Goal: Task Accomplishment & Management: Manage account settings

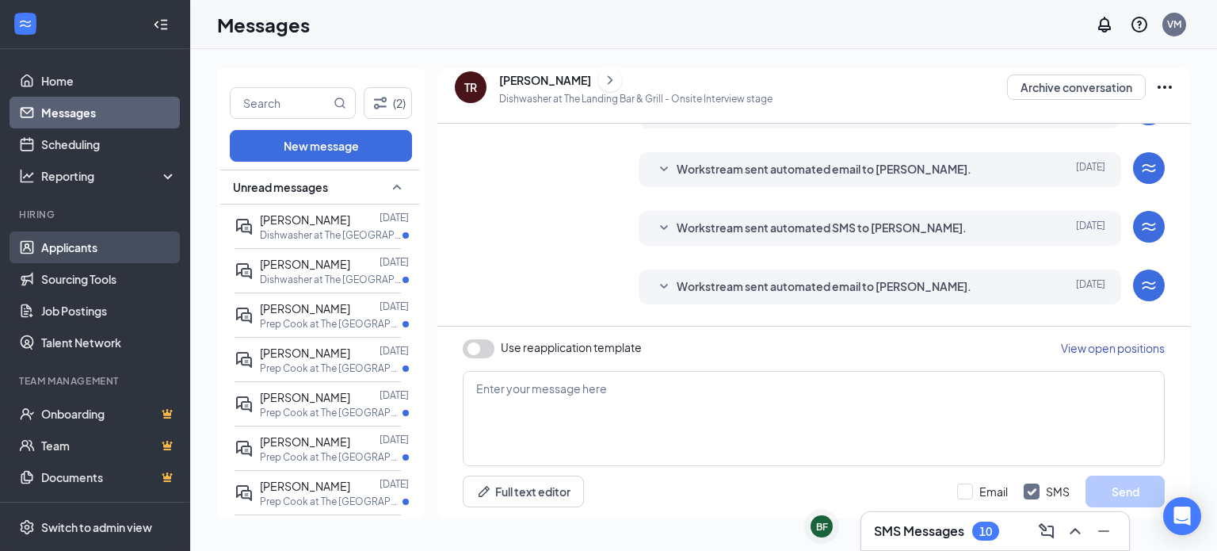
scroll to position [432, 0]
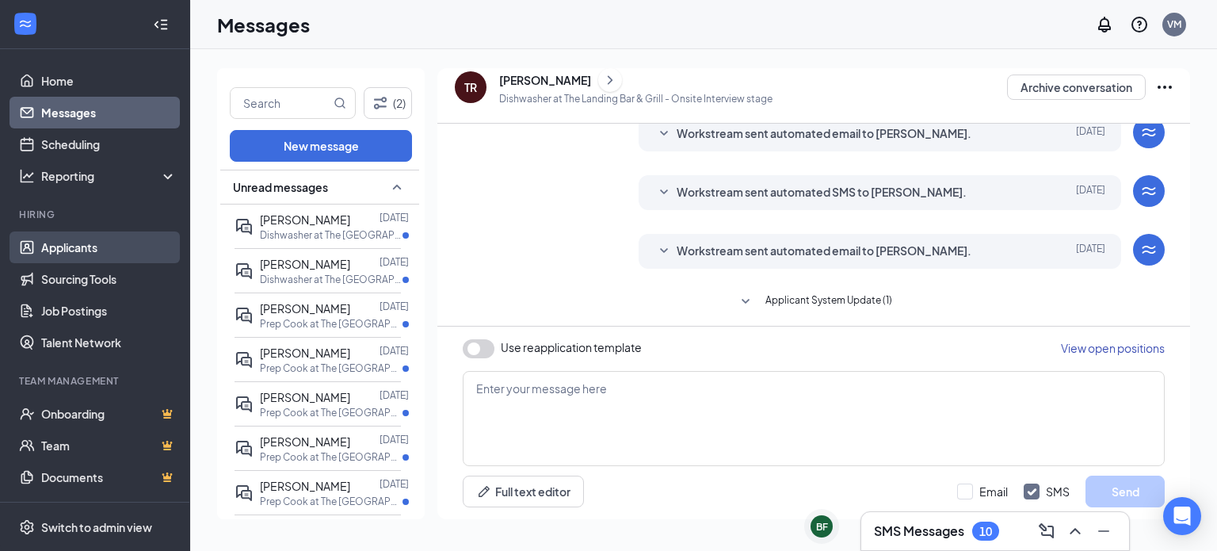
click at [101, 248] on link "Applicants" at bounding box center [108, 247] width 135 height 32
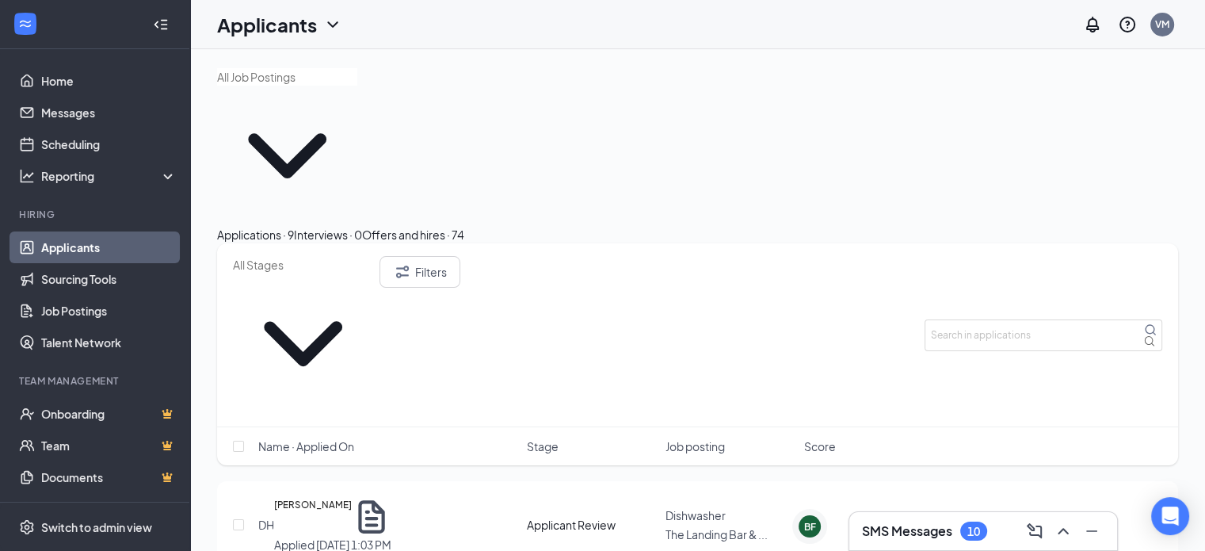
click at [357, 101] on icon "ChevronDown" at bounding box center [287, 156] width 140 height 140
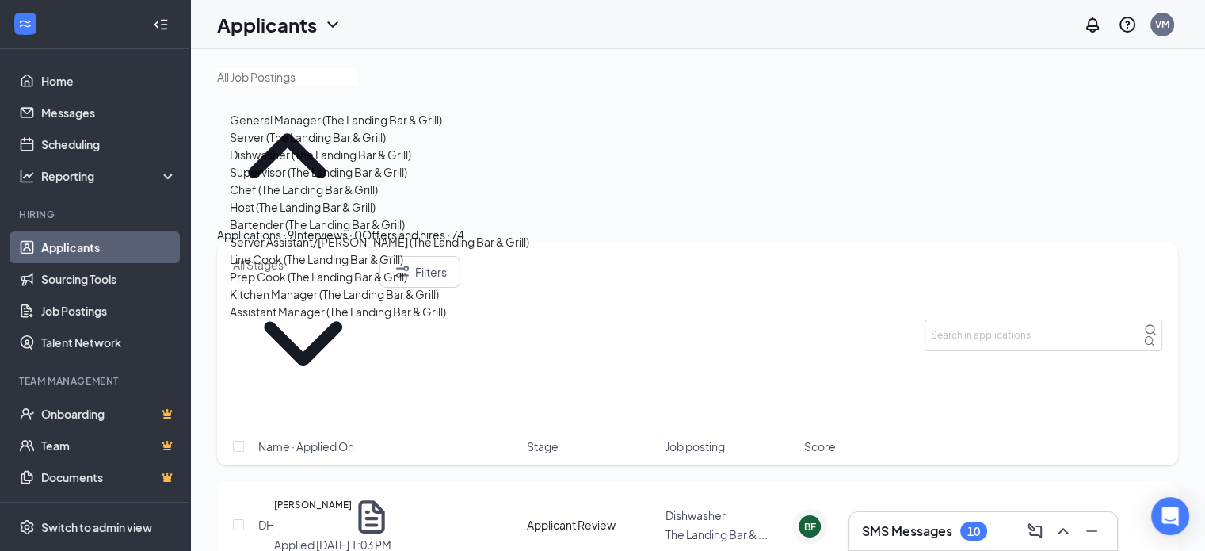
click at [352, 163] on div "Dishwasher (The Landing Bar & Grill)" at bounding box center [320, 154] width 181 height 17
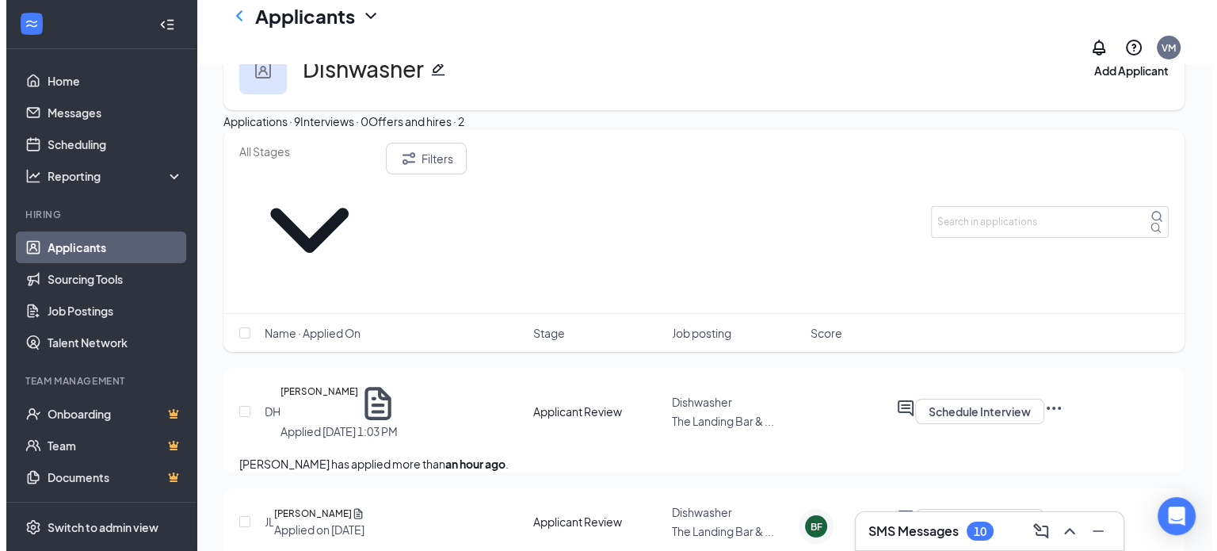
scroll to position [79, 0]
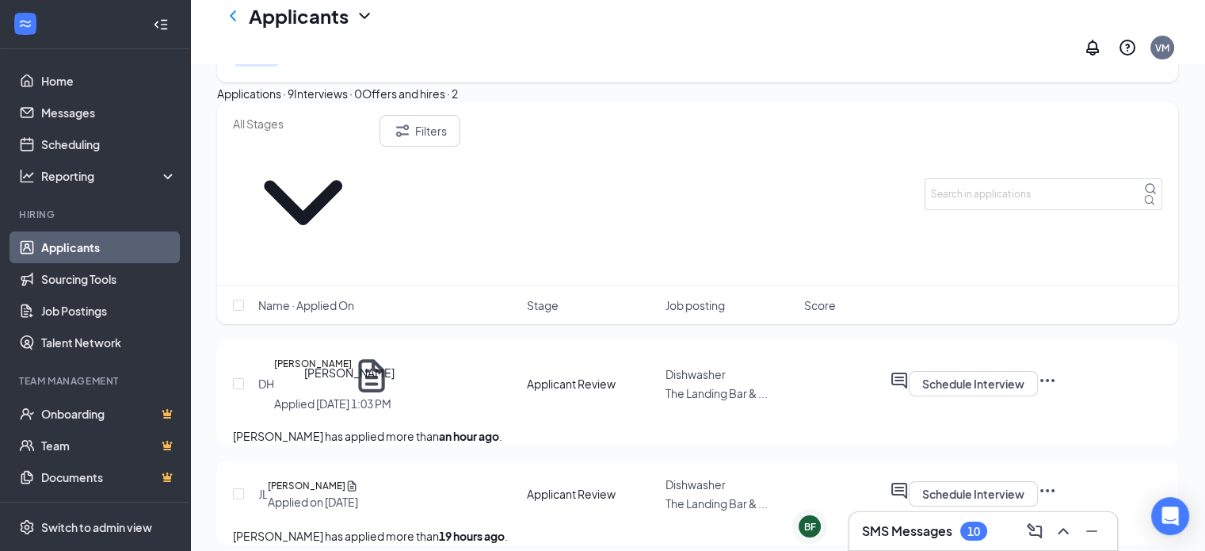
click at [329, 478] on h5 "[PERSON_NAME]" at bounding box center [307, 486] width 78 height 16
click at [345, 478] on h5 "[PERSON_NAME]" at bounding box center [307, 486] width 78 height 16
click at [355, 411] on div "[PERSON_NAME] Dishwasher at The Landing Bar & Grill Add a tag Application Messa…" at bounding box center [602, 275] width 1205 height 551
click at [345, 478] on h5 "[PERSON_NAME]" at bounding box center [307, 486] width 78 height 16
click at [355, 410] on div "[PERSON_NAME] Dishwasher at The Landing Bar & Grill Add a tag Application Messa…" at bounding box center [602, 275] width 1205 height 551
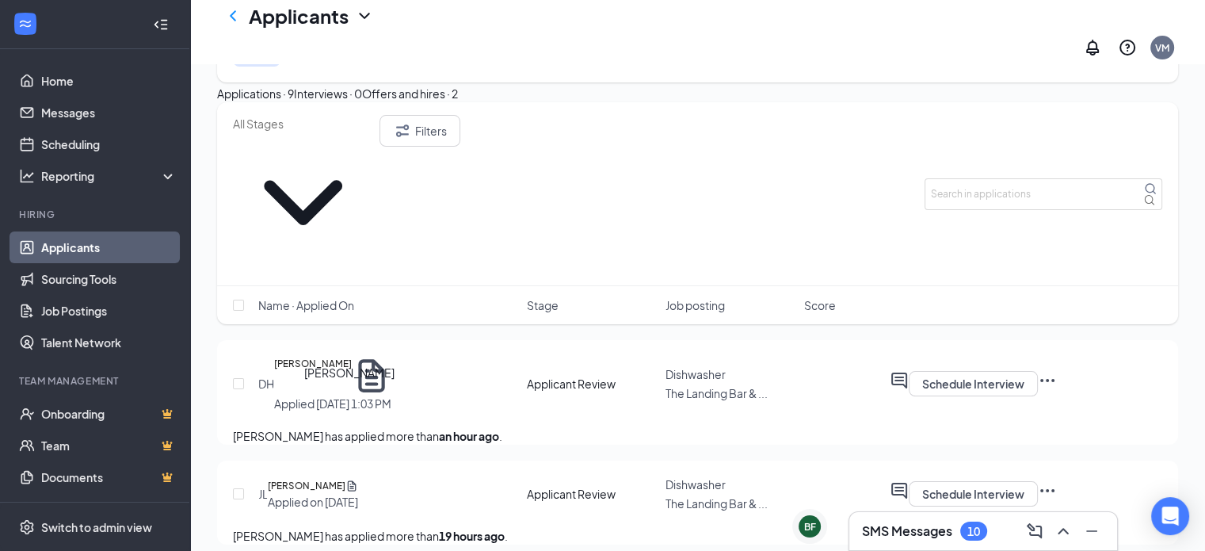
click at [345, 478] on h5 "[PERSON_NAME]" at bounding box center [307, 486] width 78 height 16
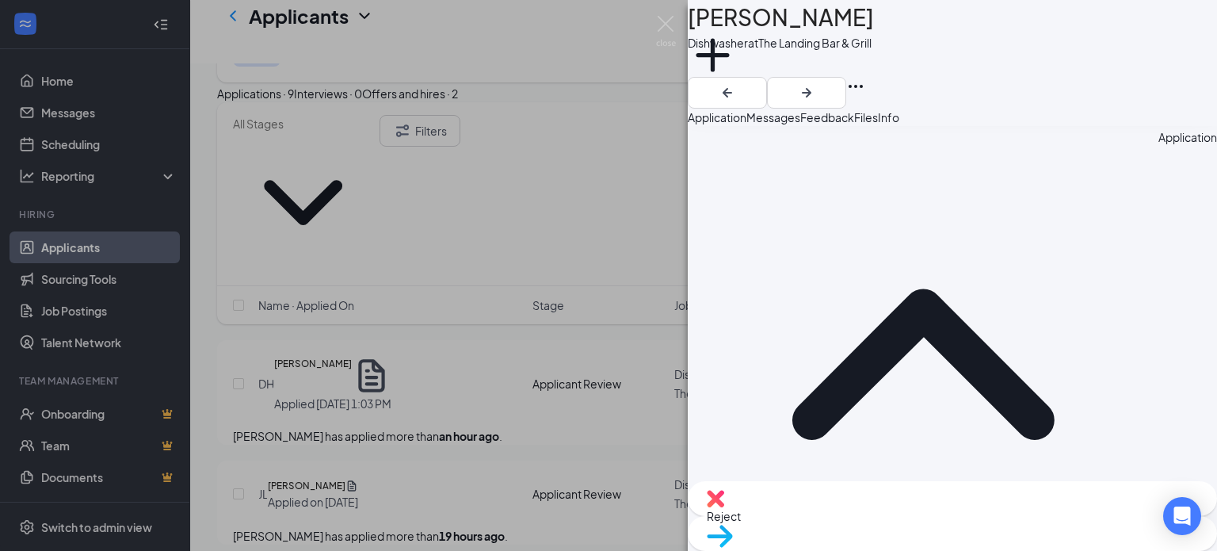
scroll to position [609, 0]
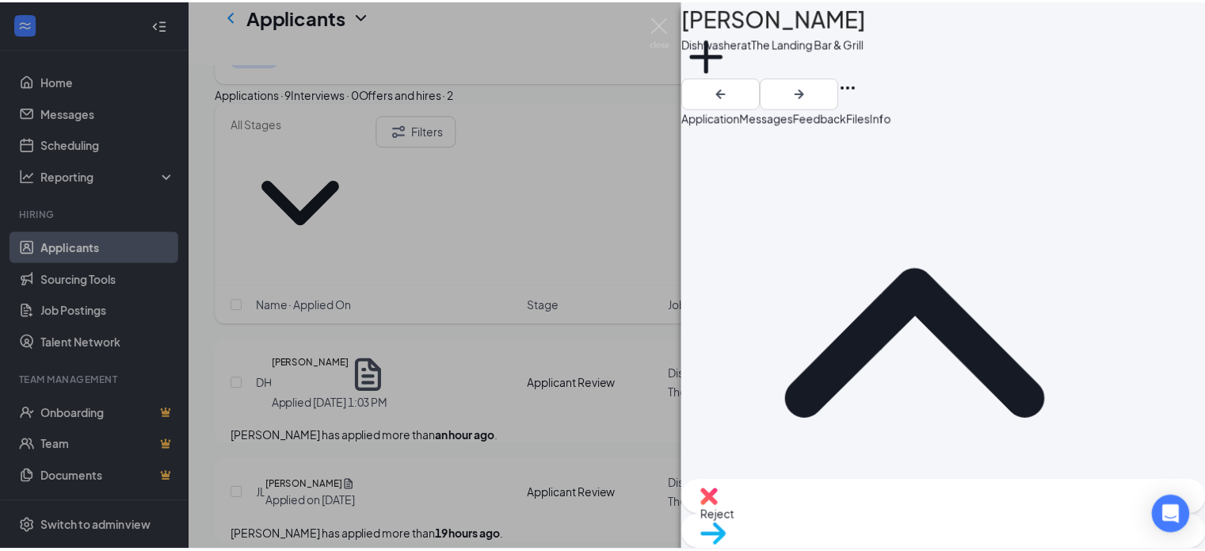
scroll to position [604, 0]
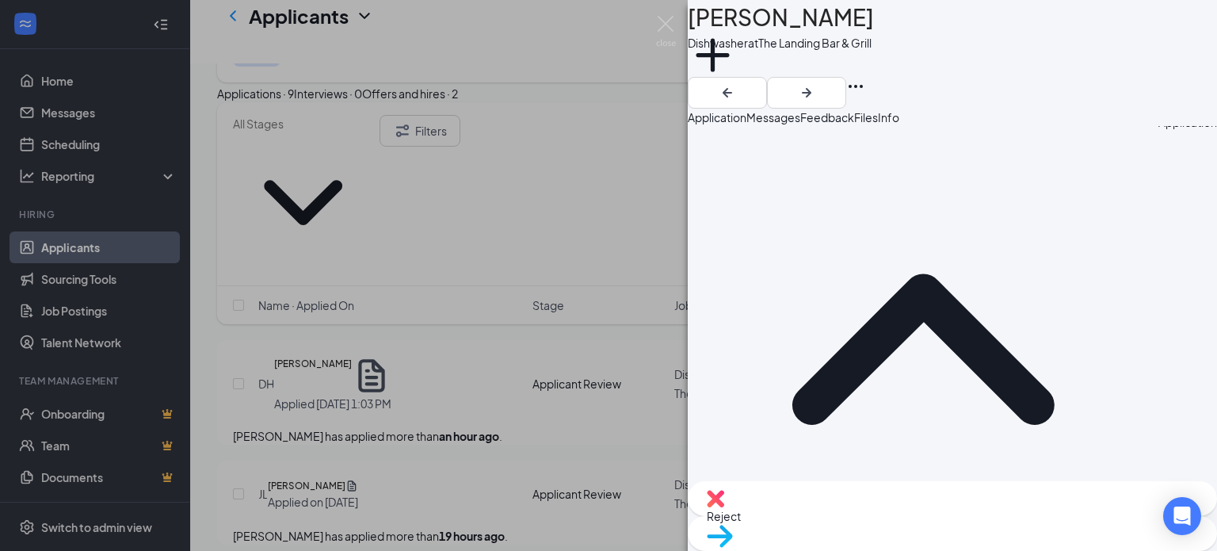
click at [594, 357] on div "[PERSON_NAME] Dishwasher at The Landing Bar & Grill Add a tag Application Messa…" at bounding box center [608, 275] width 1217 height 551
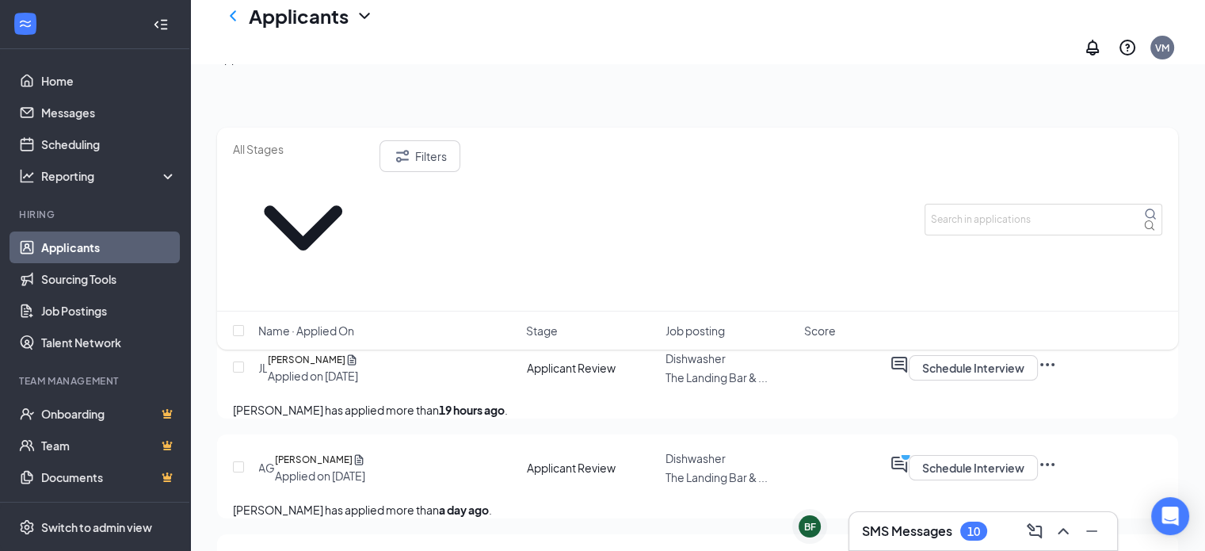
scroll to position [158, 0]
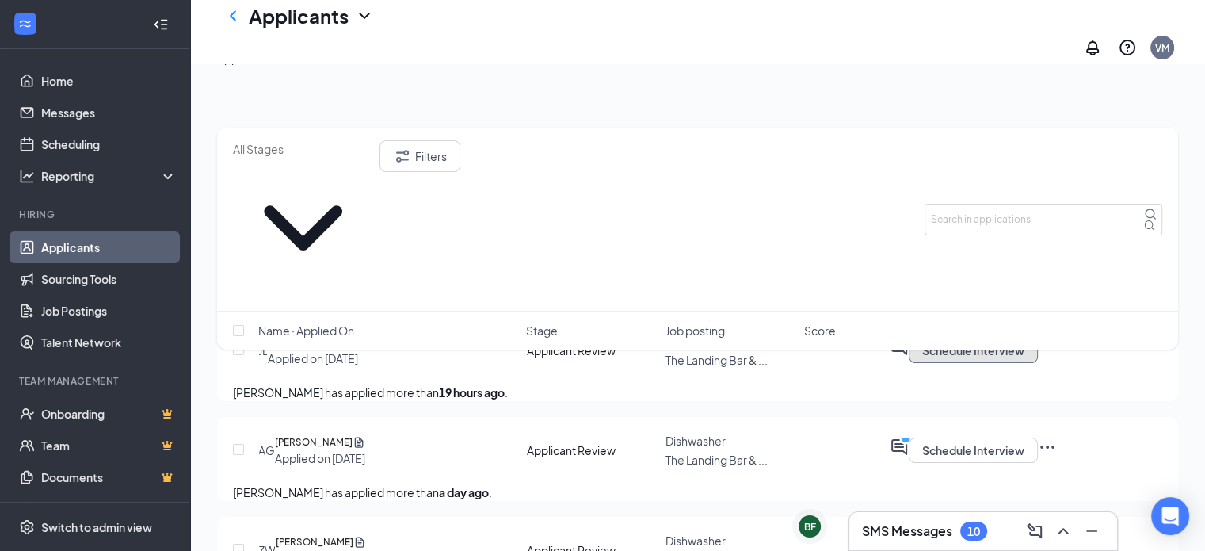
click at [1038, 338] on button "Schedule Interview" at bounding box center [973, 350] width 129 height 25
radio input "true"
radio input "false"
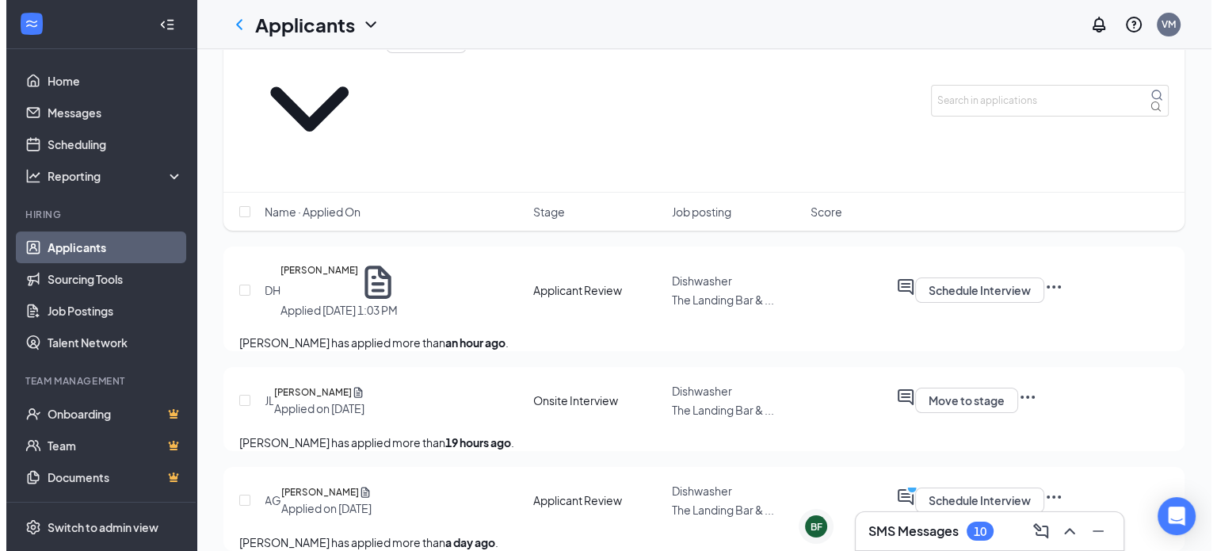
scroll to position [0, 0]
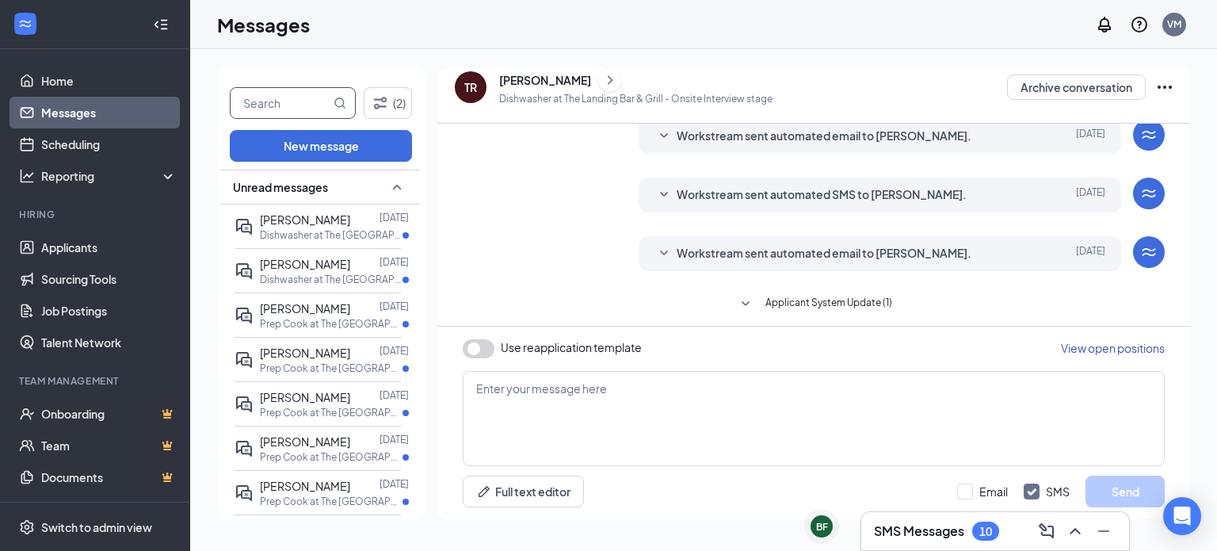
scroll to position [437, 0]
